Goal: Information Seeking & Learning: Learn about a topic

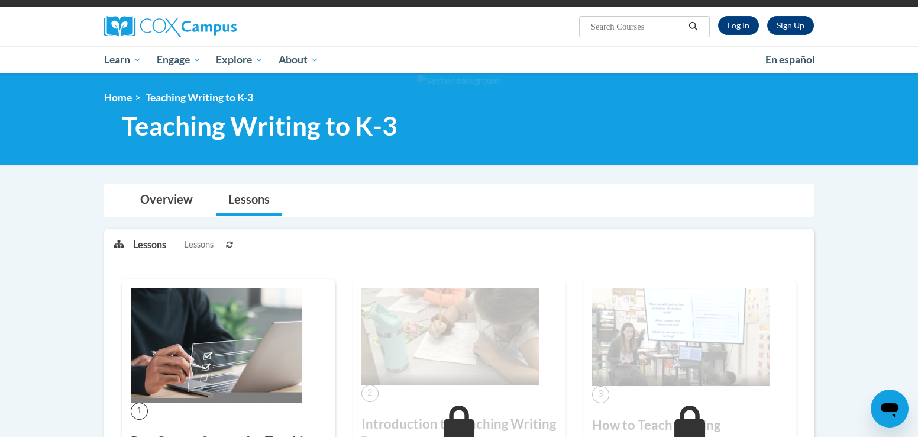
scroll to position [79, 0]
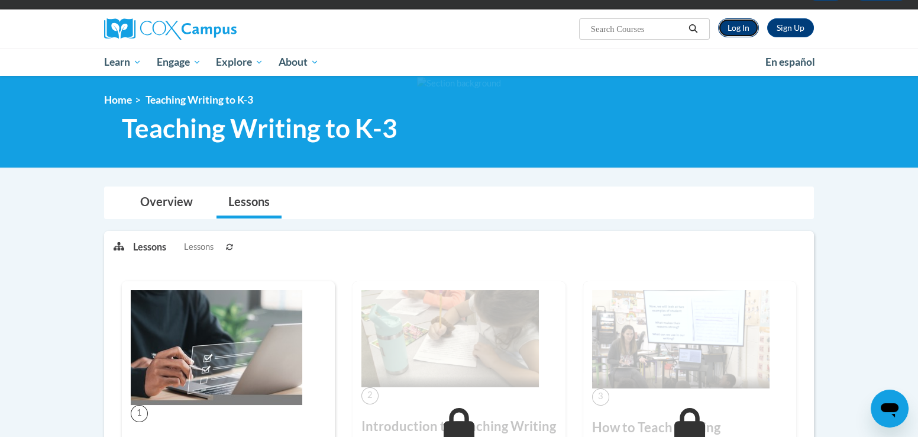
click at [732, 26] on link "Log In" at bounding box center [738, 27] width 41 height 19
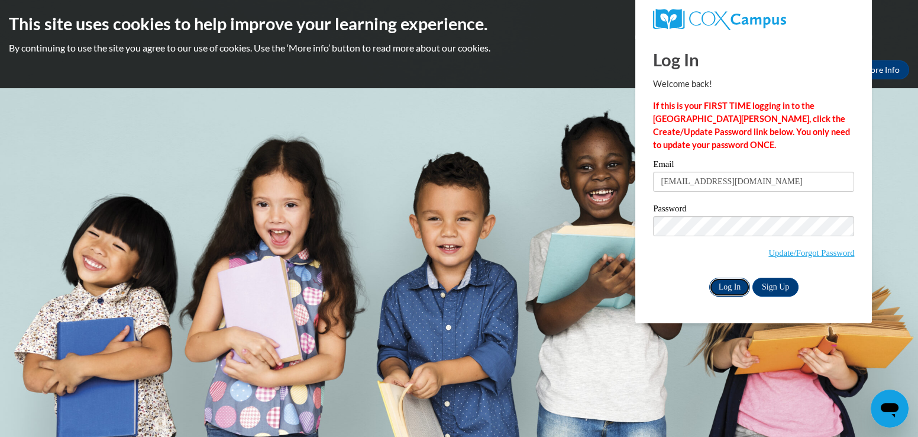
click at [729, 285] on input "Log In" at bounding box center [729, 286] width 41 height 19
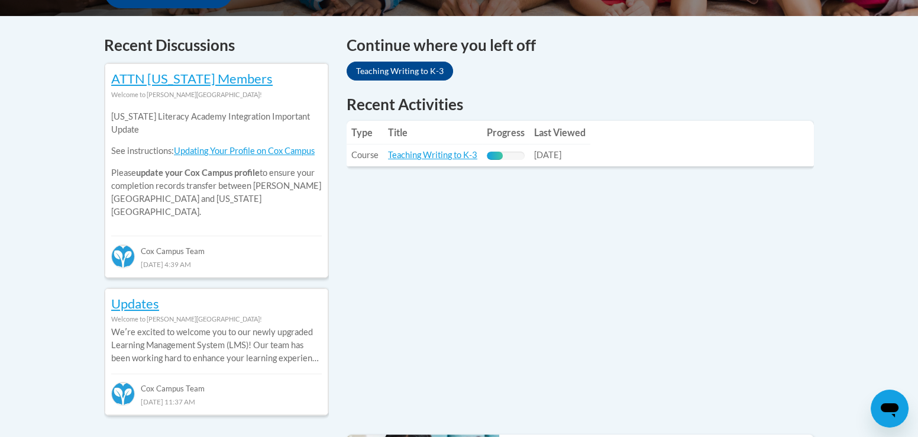
scroll to position [499, 0]
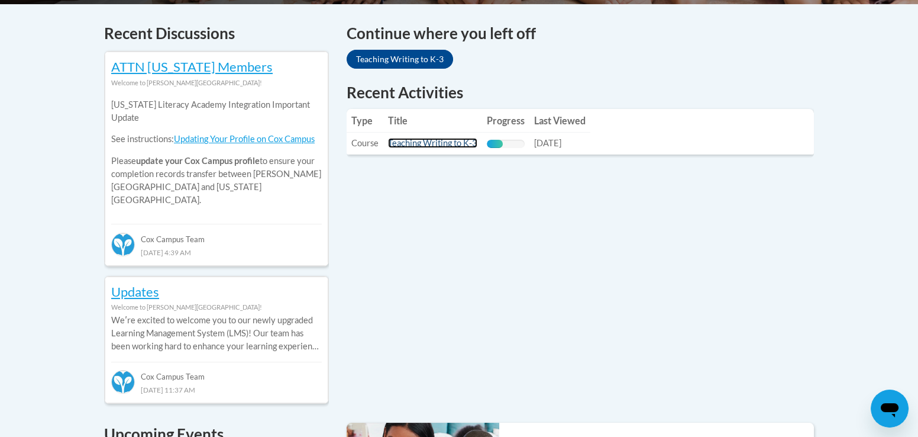
click at [413, 141] on link "Teaching Writing to K-3" at bounding box center [432, 143] width 89 height 10
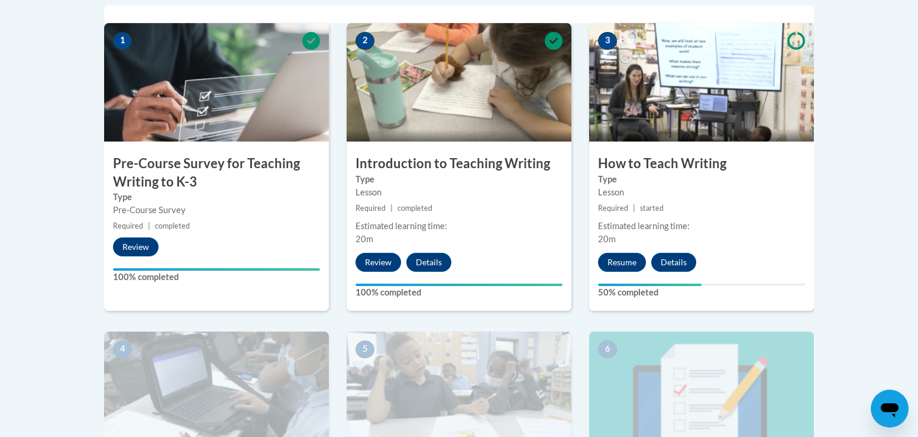
scroll to position [394, 0]
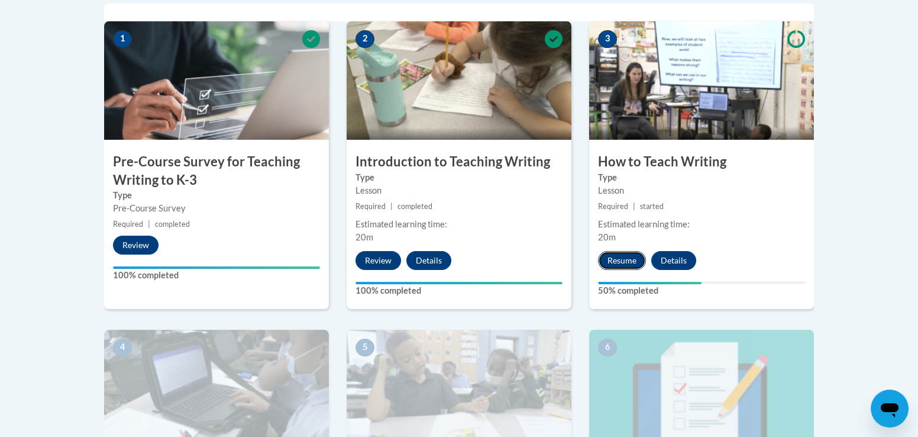
click at [627, 254] on button "Resume" at bounding box center [622, 260] width 48 height 19
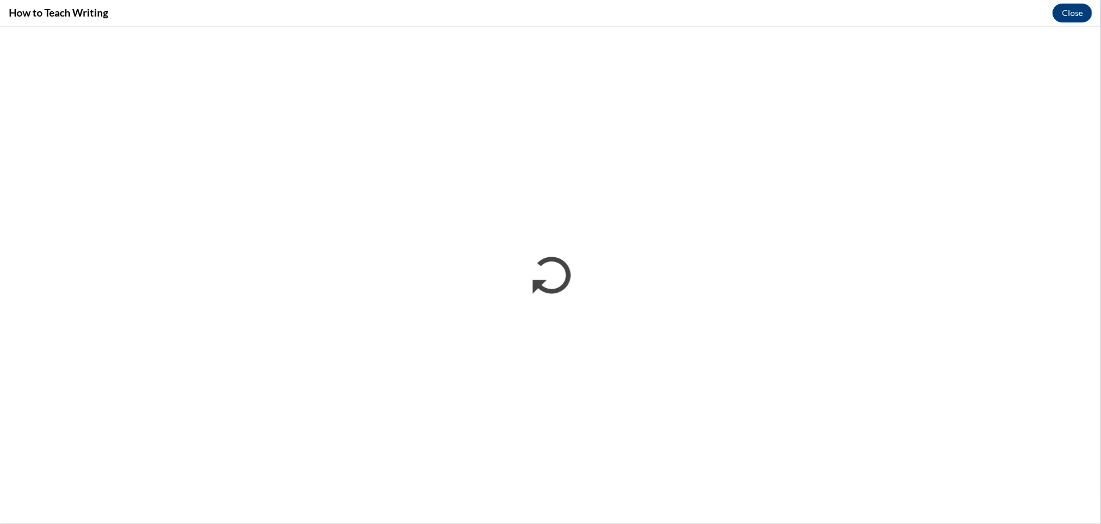
click at [569, 10] on div "How to Teach Writing Close" at bounding box center [550, 13] width 1101 height 27
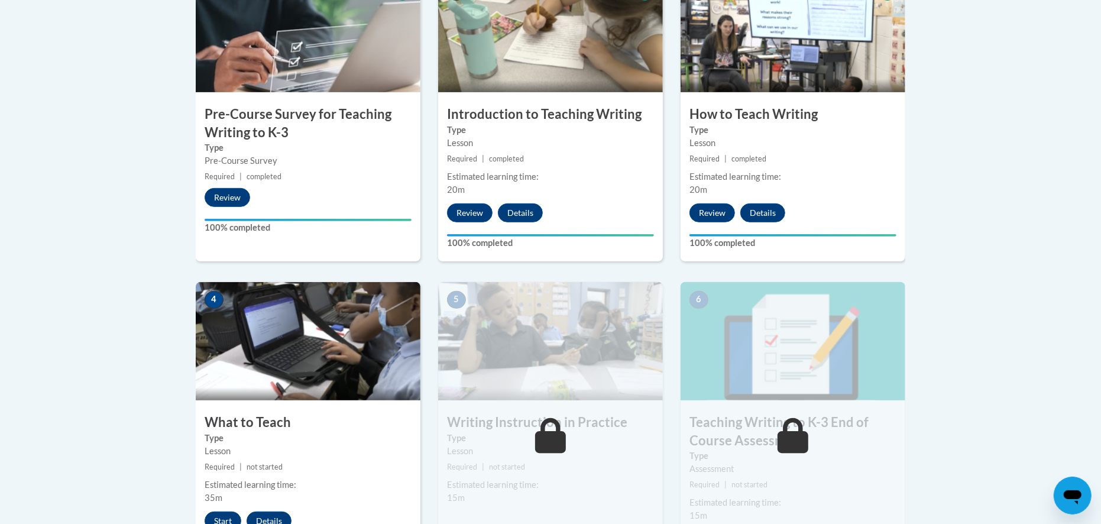
scroll to position [473, 0]
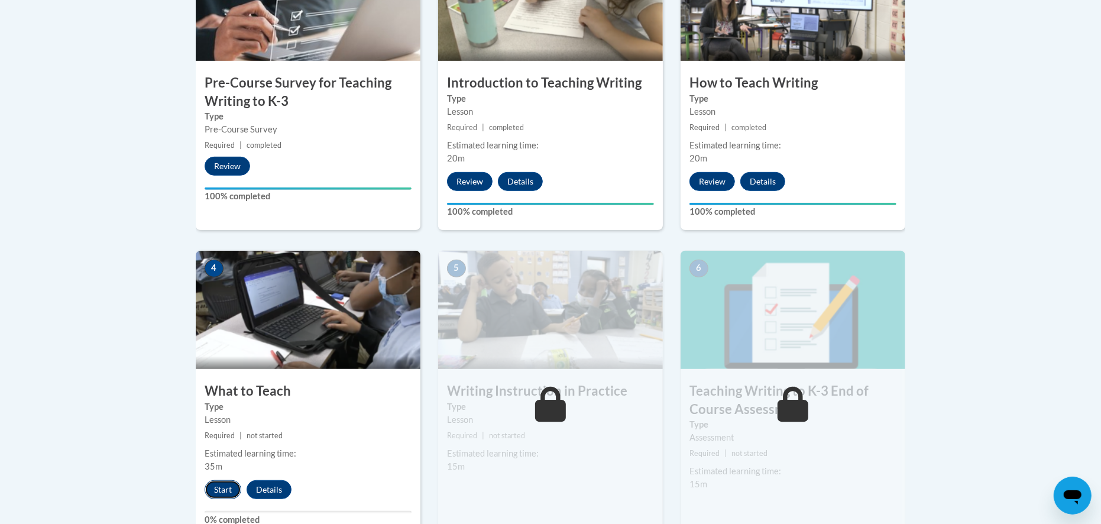
click at [216, 486] on button "Start" at bounding box center [223, 489] width 37 height 19
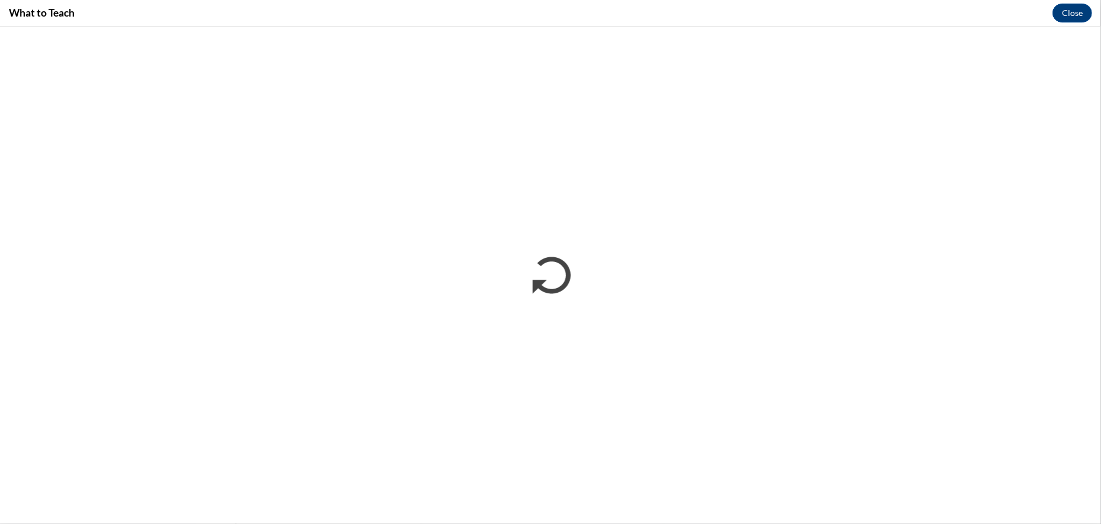
scroll to position [0, 0]
